Goal: Task Accomplishment & Management: Manage account settings

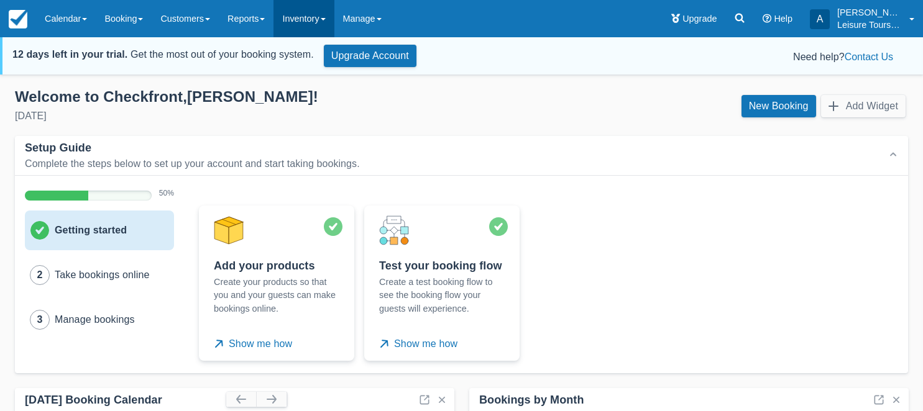
click at [329, 25] on link "Inventory" at bounding box center [303, 18] width 60 height 37
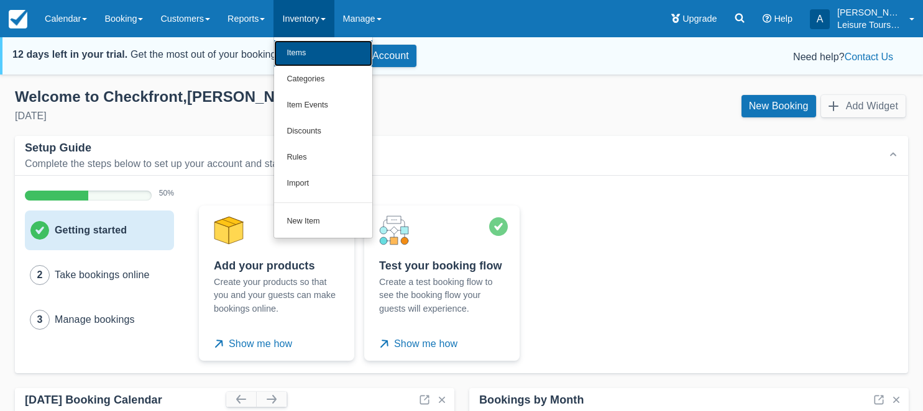
drag, startPoint x: 329, startPoint y: 25, endPoint x: 319, endPoint y: 55, distance: 31.6
click at [319, 55] on link "Items" at bounding box center [323, 53] width 98 height 26
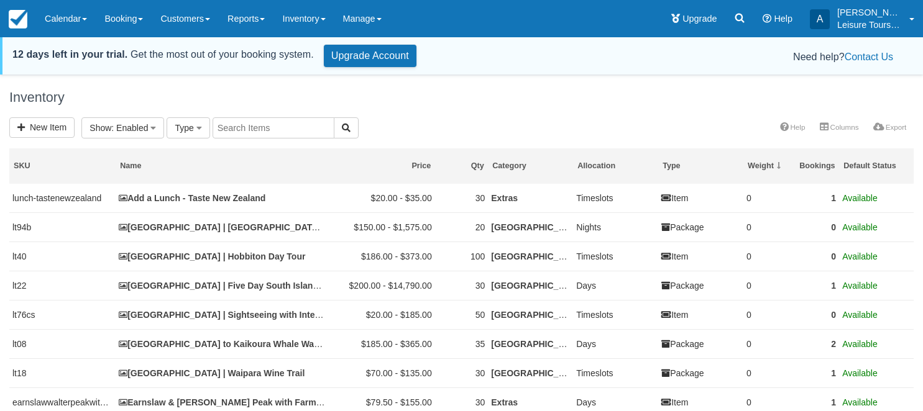
select select
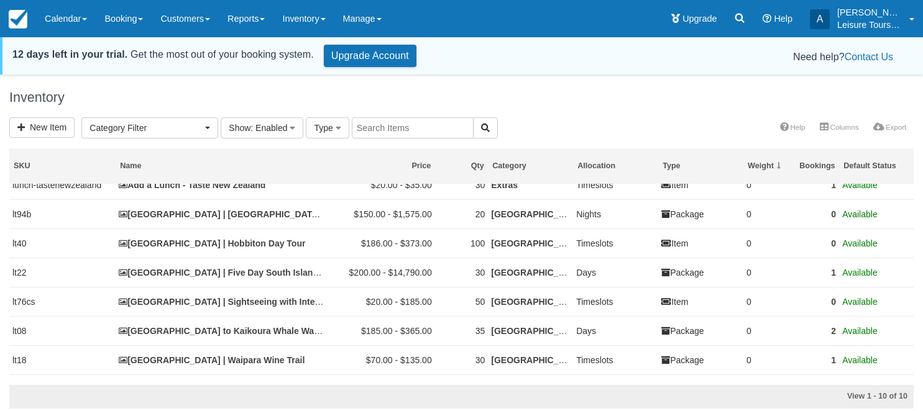
scroll to position [14, 0]
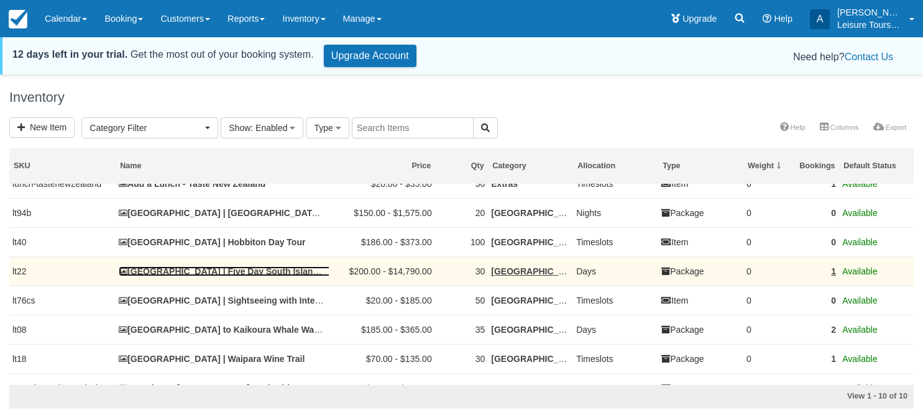
drag, startPoint x: 0, startPoint y: 0, endPoint x: 196, endPoint y: 272, distance: 335.7
click at [196, 272] on link "Christchurch | Five Day South Island Tour" at bounding box center [229, 272] width 221 height 10
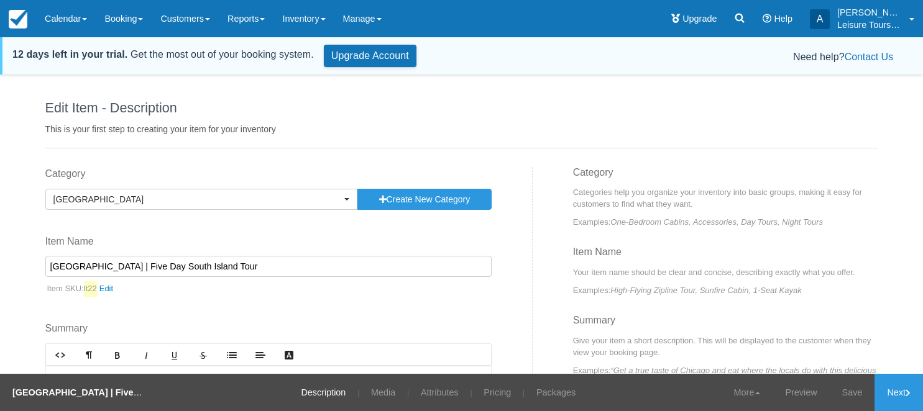
select select "g"
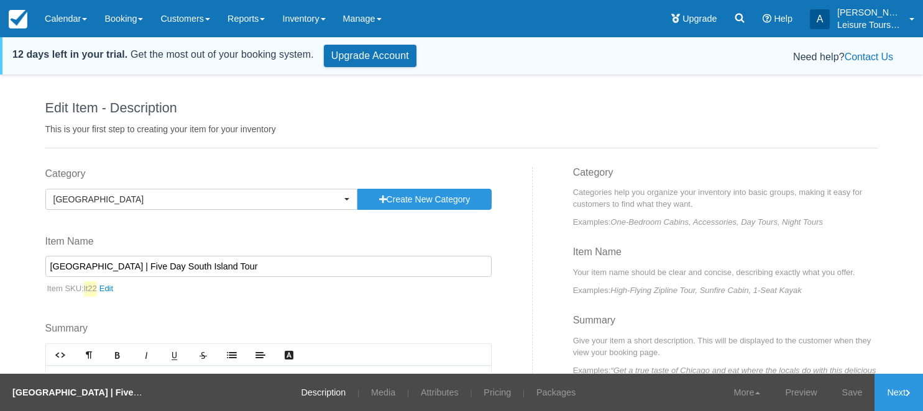
select select "g"
drag, startPoint x: 0, startPoint y: 0, endPoint x: 485, endPoint y: 400, distance: 628.7
click at [485, 400] on link "Pricing" at bounding box center [497, 392] width 46 height 37
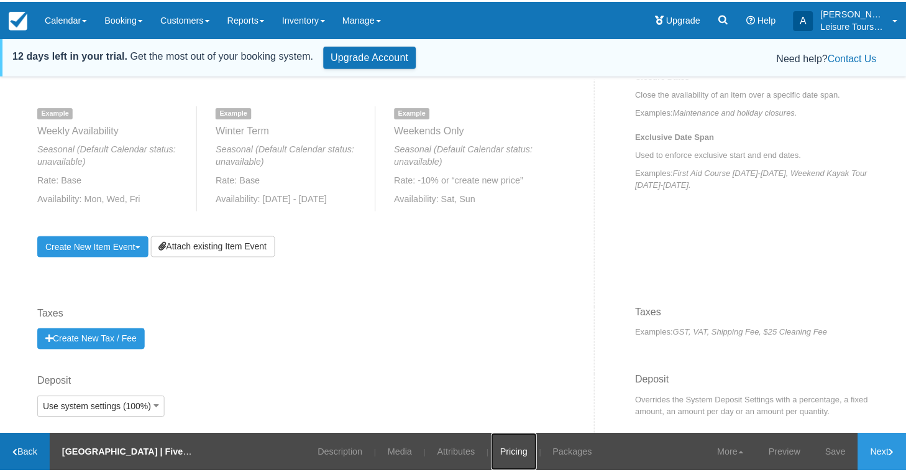
scroll to position [884, 0]
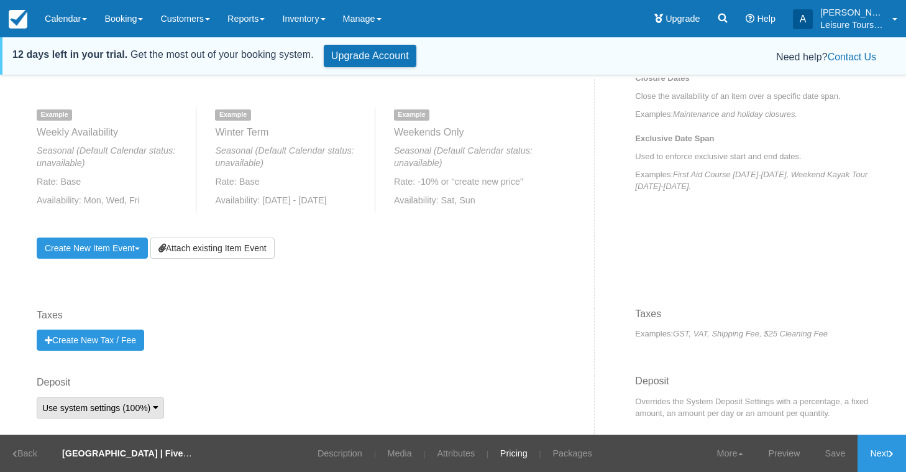
click at [102, 405] on span "Use system settings (100%)" at bounding box center [96, 408] width 108 height 12
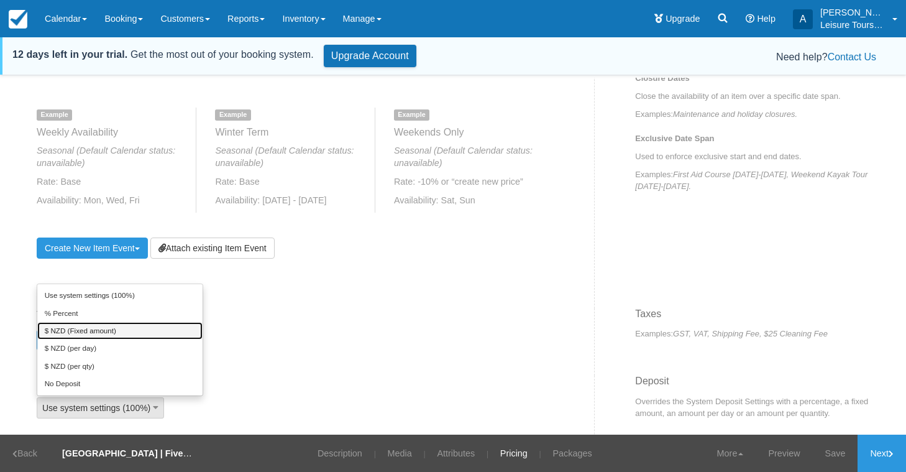
click at [143, 332] on link "$ NZD (Fixed amount)" at bounding box center [119, 330] width 165 height 17
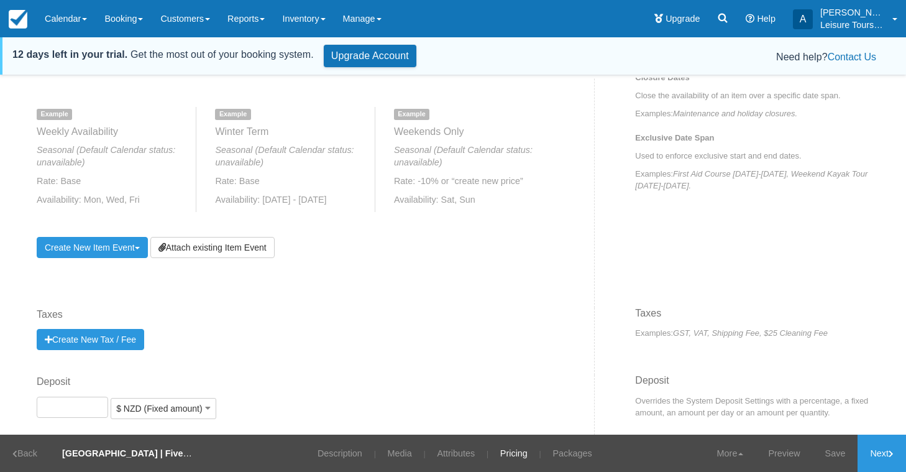
click at [82, 411] on input "Deposit" at bounding box center [72, 407] width 71 height 21
type input "100"
click at [196, 377] on label "Deposit" at bounding box center [295, 382] width 517 height 14
click at [108, 397] on input "100" at bounding box center [72, 407] width 71 height 21
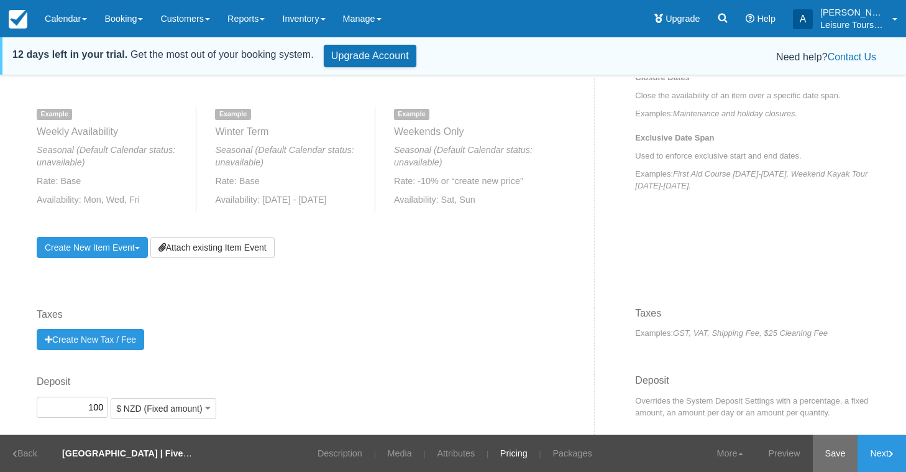
click at [836, 411] on link "Save" at bounding box center [835, 452] width 45 height 37
click at [85, 399] on input "100" at bounding box center [72, 407] width 71 height 21
click at [149, 402] on span "$ NZD (Fixed amount)" at bounding box center [159, 408] width 86 height 12
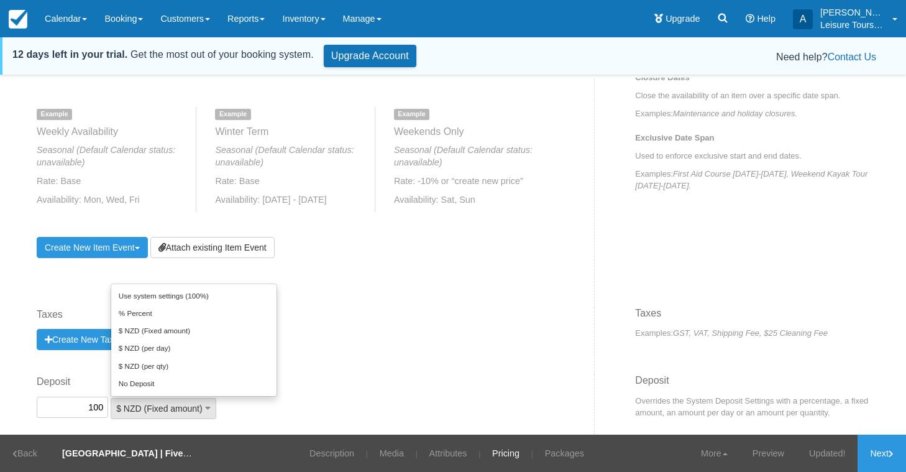
click at [439, 319] on label "Taxes" at bounding box center [295, 315] width 517 height 14
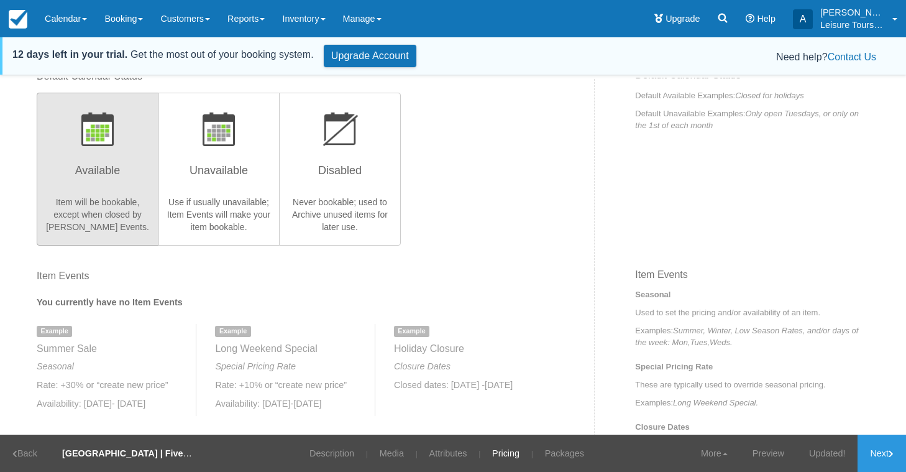
scroll to position [499, 0]
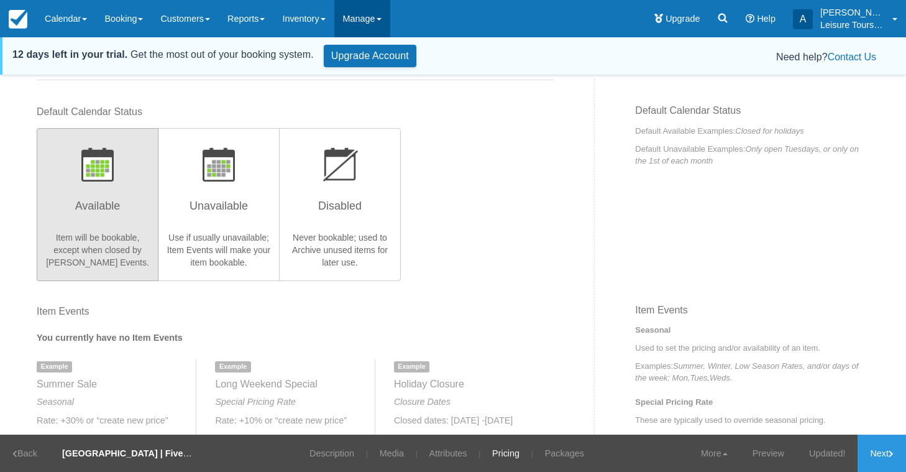
click at [382, 22] on link "Manage" at bounding box center [362, 18] width 56 height 37
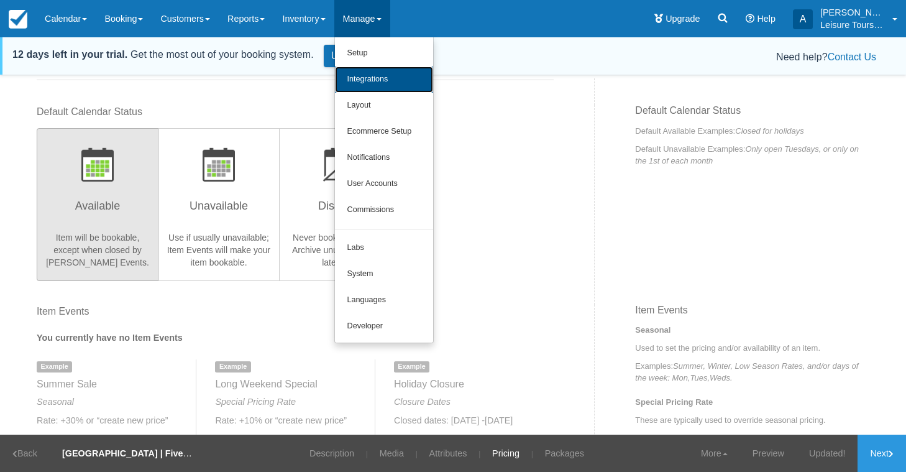
click at [373, 71] on link "Integrations" at bounding box center [384, 80] width 98 height 26
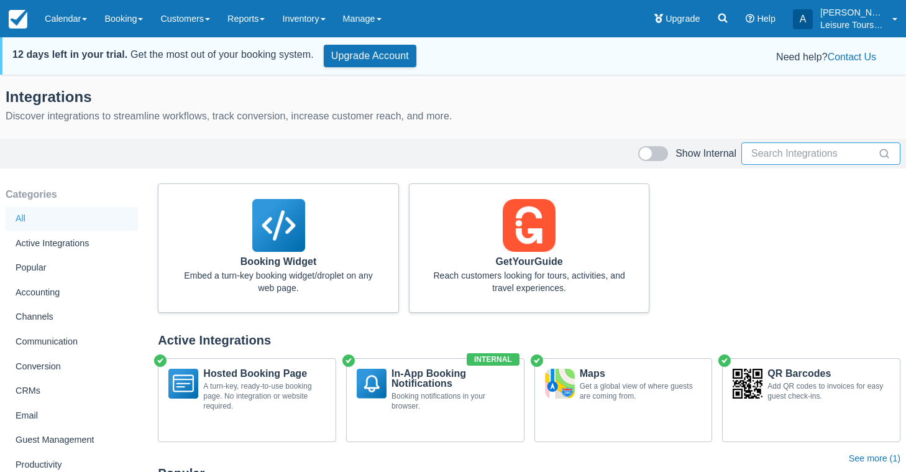
click at [799, 153] on input "text" at bounding box center [813, 153] width 124 height 22
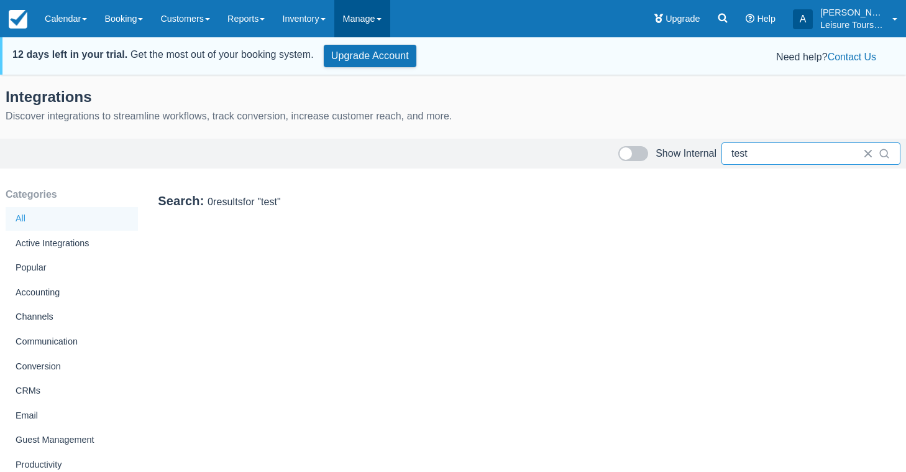
type input "test"
click at [390, 14] on link "Manage" at bounding box center [362, 18] width 56 height 37
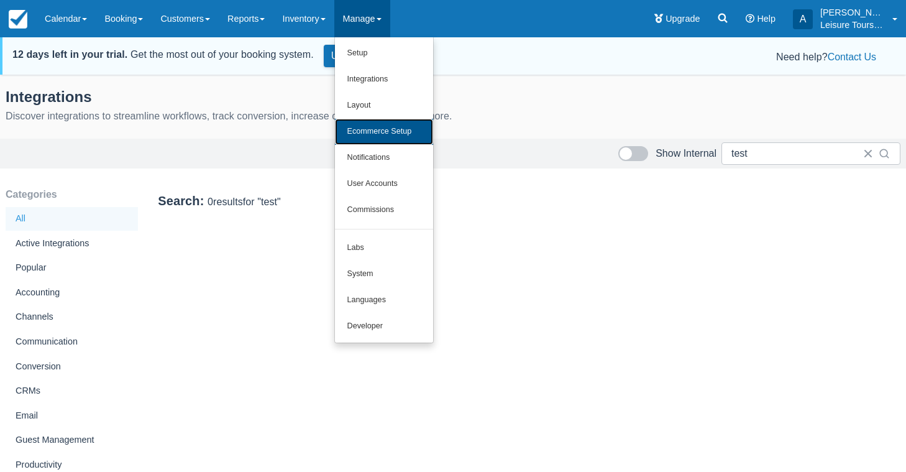
click at [402, 129] on link "Ecommerce Setup" at bounding box center [384, 132] width 98 height 26
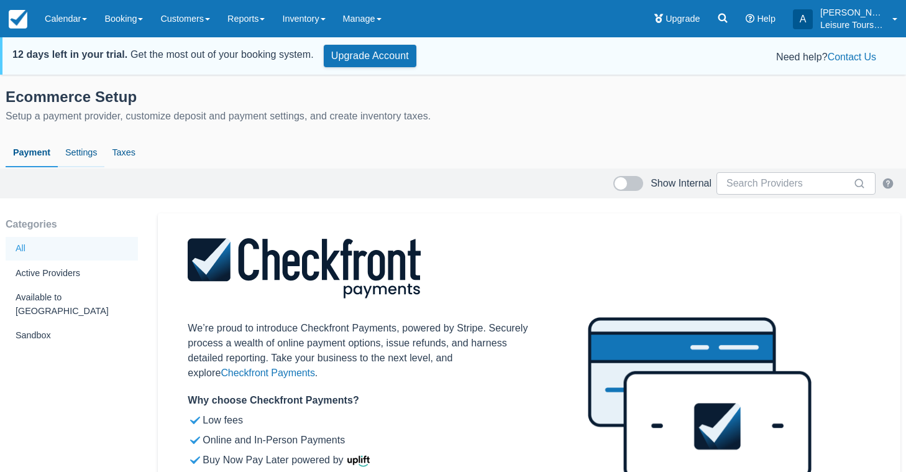
click at [95, 158] on link "Settings" at bounding box center [81, 153] width 47 height 29
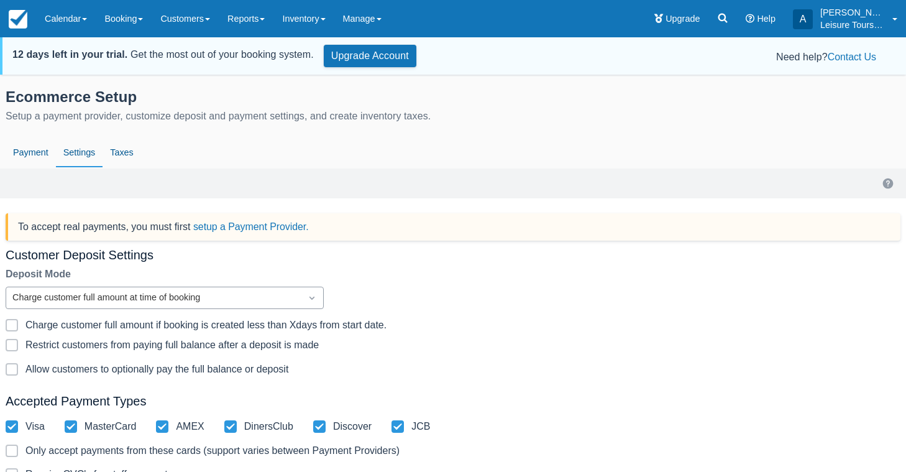
click at [129, 301] on div "Charge customer full amount at time of booking" at bounding box center [153, 298] width 282 height 14
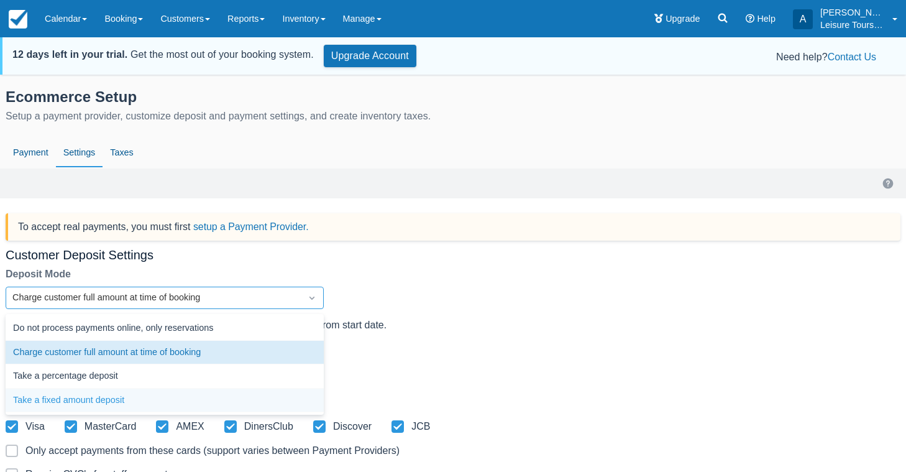
click at [117, 395] on div "Take a fixed amount deposit" at bounding box center [165, 400] width 318 height 24
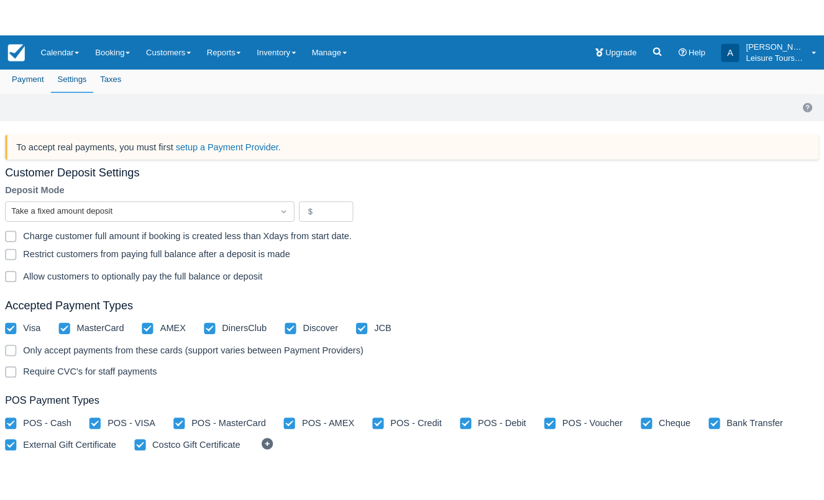
scroll to position [105, 0]
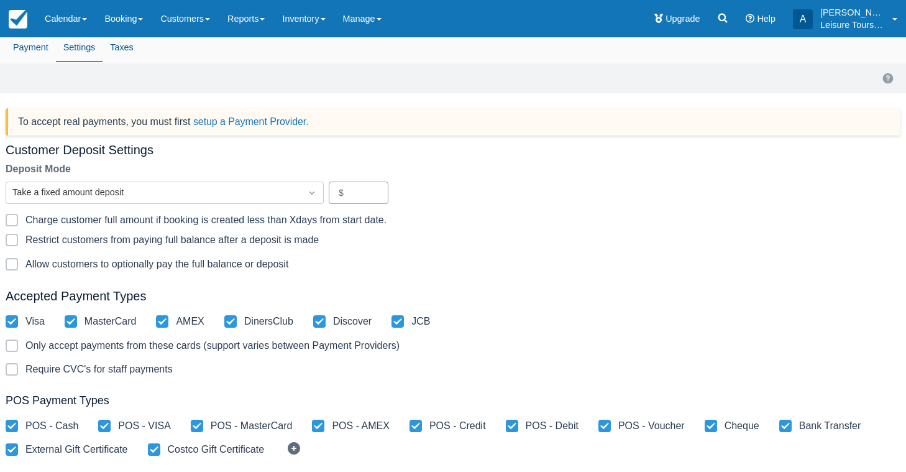
click at [368, 191] on input "Amount" at bounding box center [362, 192] width 32 height 22
type input "0"
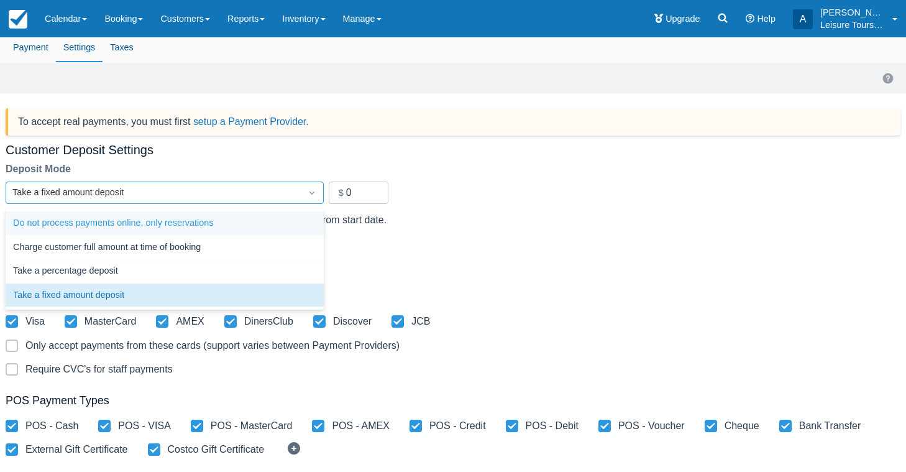
click at [278, 188] on div "Take a fixed amount deposit" at bounding box center [153, 193] width 282 height 14
click at [380, 196] on div at bounding box center [359, 192] width 60 height 22
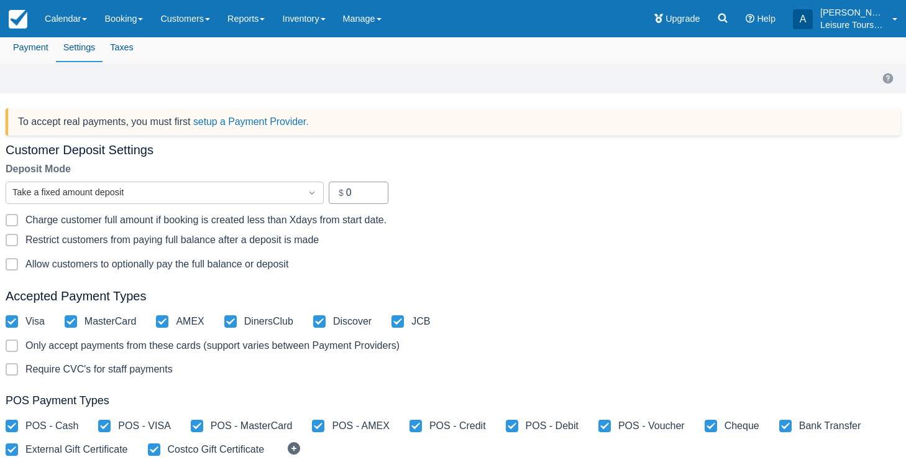
click at [367, 193] on input "0" at bounding box center [362, 192] width 32 height 22
type input "100"
click at [13, 226] on span at bounding box center [12, 225] width 12 height 22
click at [6, 217] on input "Charge customer full amount if booking is created less than" at bounding box center [6, 216] width 1 height 1
checkbox input "true"
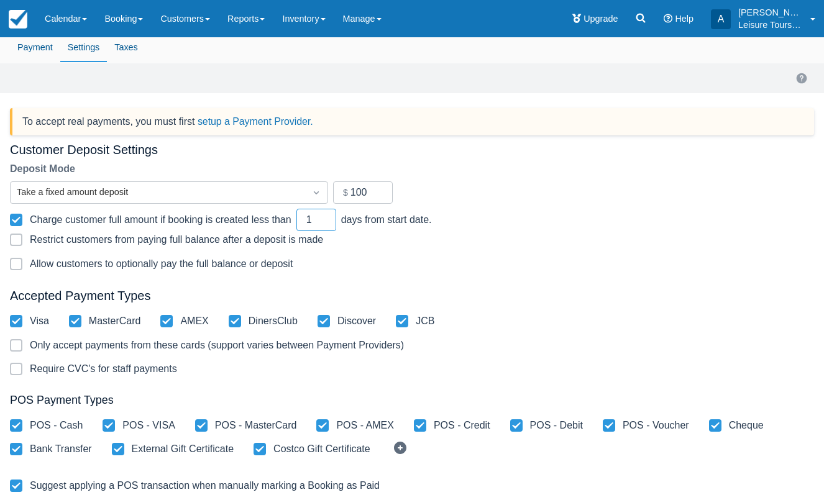
drag, startPoint x: 328, startPoint y: 219, endPoint x: 289, endPoint y: 215, distance: 39.4
click at [290, 216] on div "Charge customer full amount if booking is created less than 1 days from start d…" at bounding box center [221, 220] width 422 height 12
type input "7"
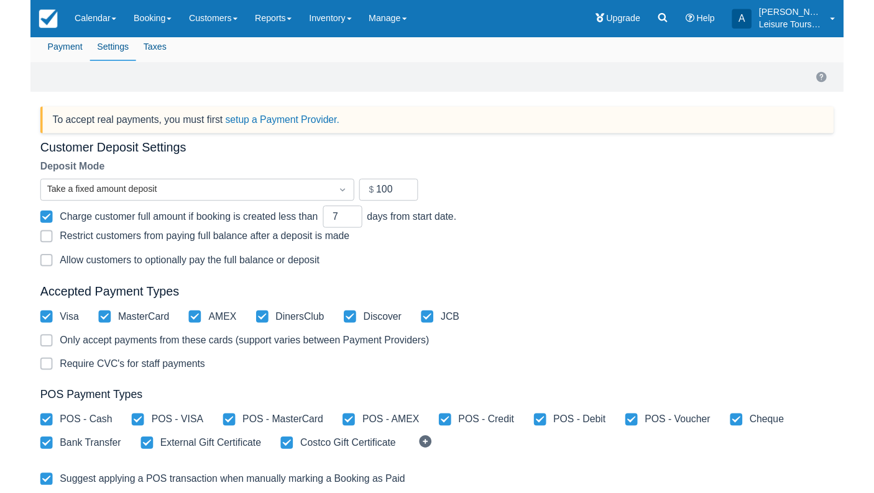
scroll to position [344, 0]
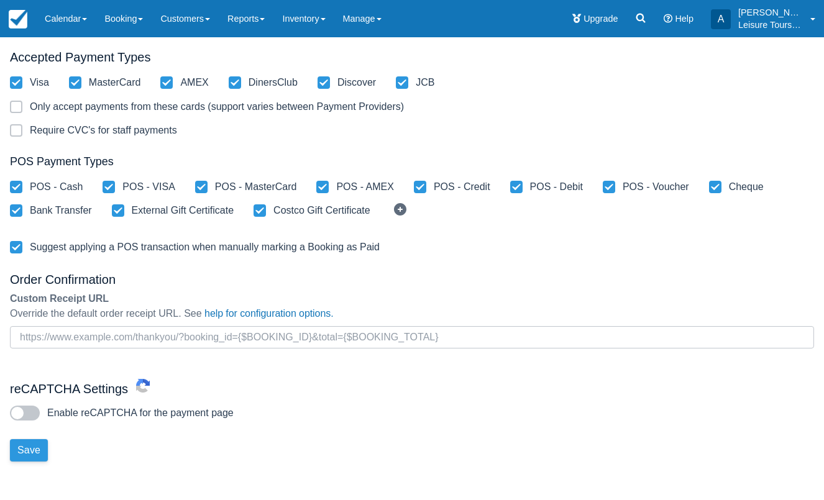
click at [33, 446] on button "Save" at bounding box center [29, 450] width 38 height 22
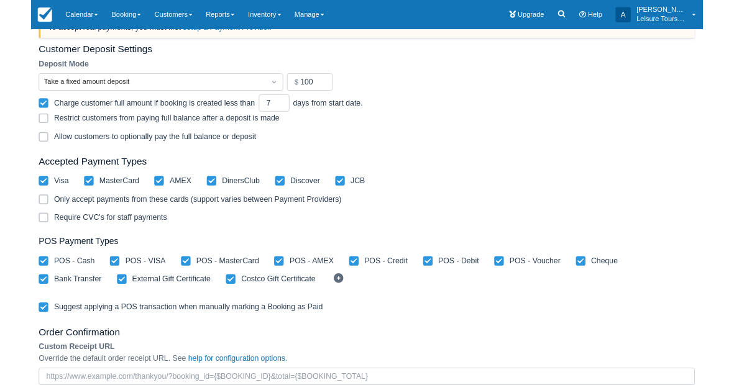
scroll to position [0, 0]
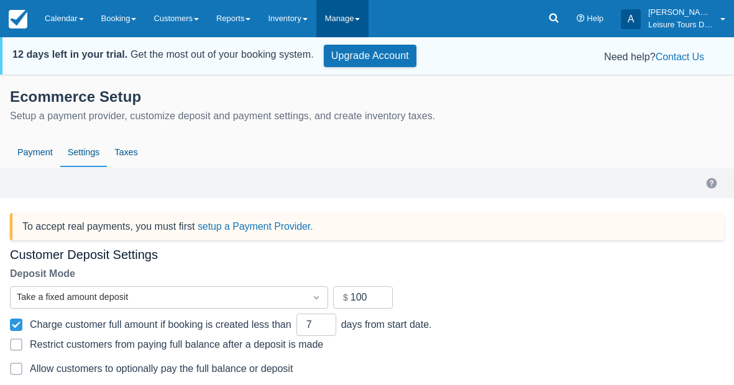
click at [359, 19] on link "Manage" at bounding box center [342, 18] width 53 height 37
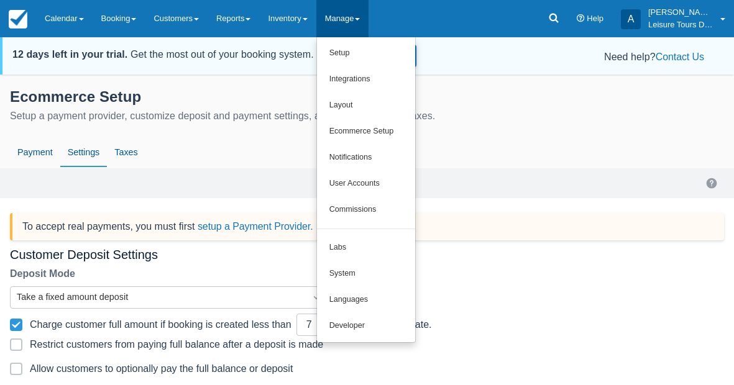
click at [549, 117] on div "Setup a payment provider, customize deposit and payment settings, and create in…" at bounding box center [367, 116] width 714 height 15
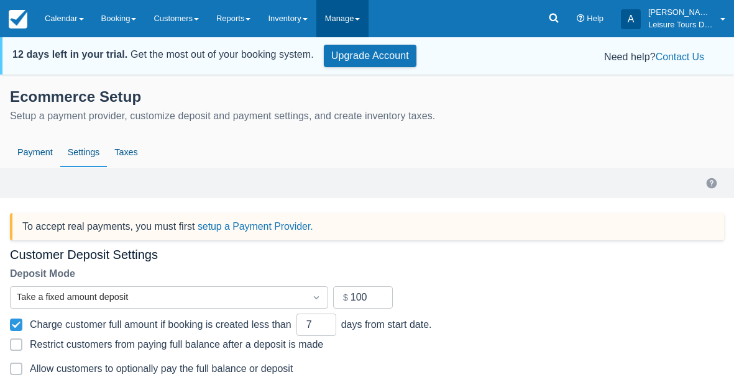
click at [349, 25] on link "Manage" at bounding box center [342, 18] width 53 height 37
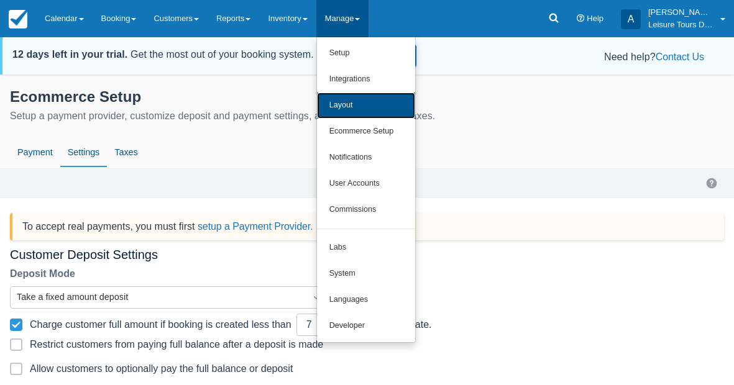
click at [377, 106] on link "Layout" at bounding box center [366, 106] width 98 height 26
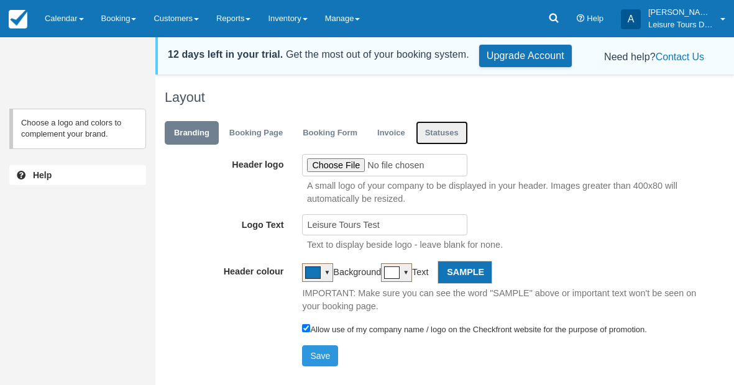
click at [437, 138] on link "Statuses" at bounding box center [442, 133] width 52 height 24
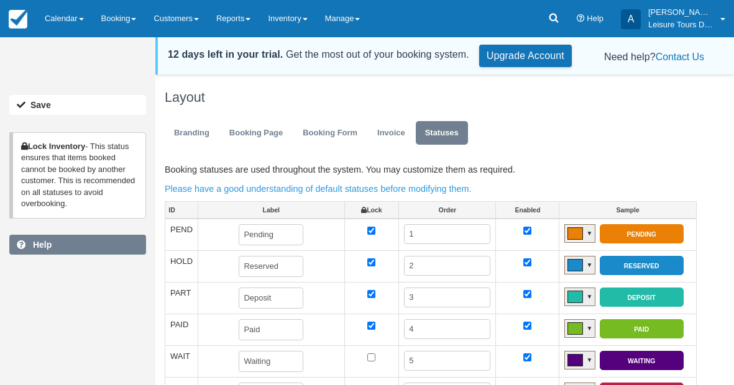
click at [50, 247] on b "Help" at bounding box center [42, 245] width 19 height 10
